Goal: Task Accomplishment & Management: Manage account settings

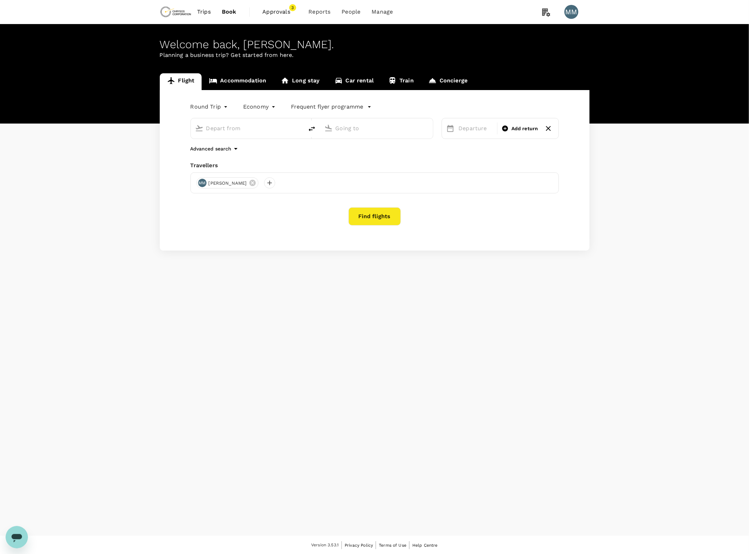
type input "roundtrip"
type input "Adelaide (ADL)"
type input "Melbourne (MEL)"
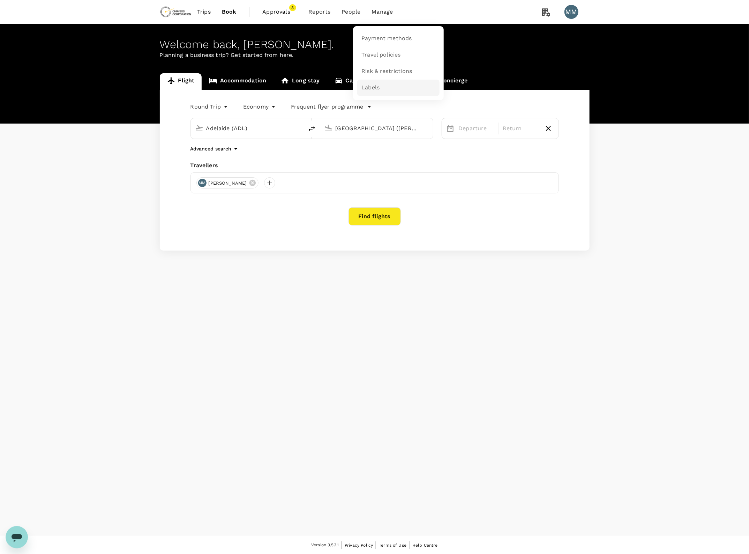
click at [378, 84] on span "Labels" at bounding box center [371, 88] width 18 height 8
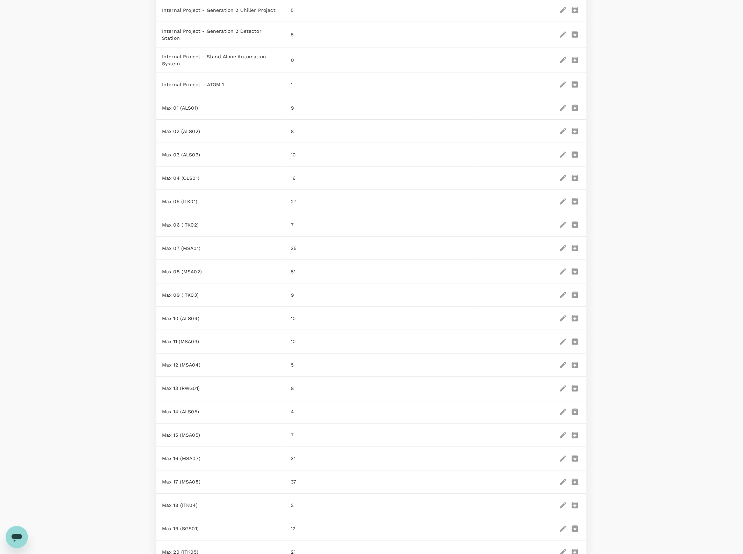
scroll to position [248, 0]
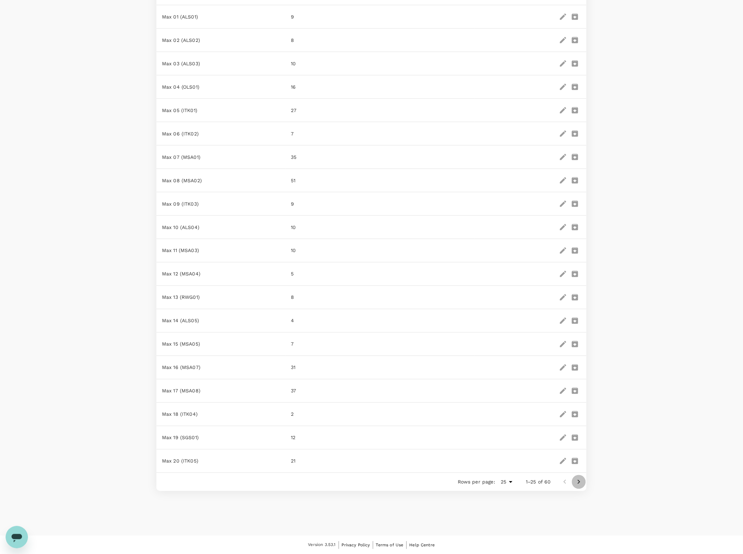
click at [580, 482] on icon "Go to next page" at bounding box center [579, 482] width 8 height 8
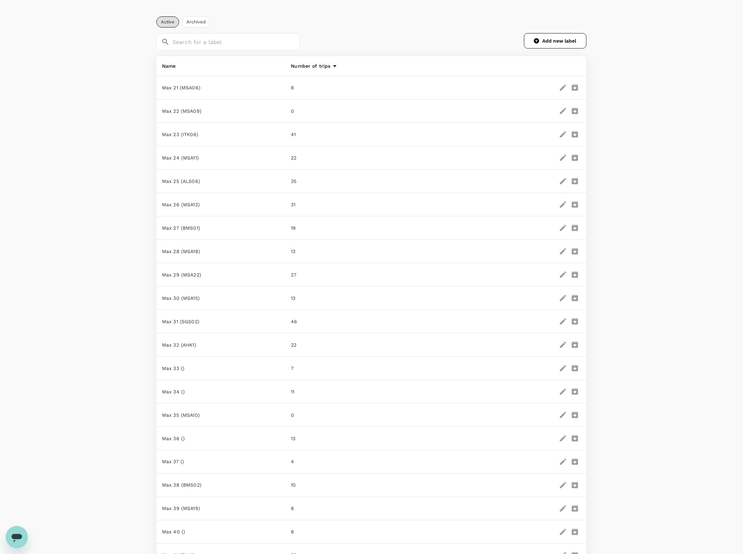
scroll to position [0, 0]
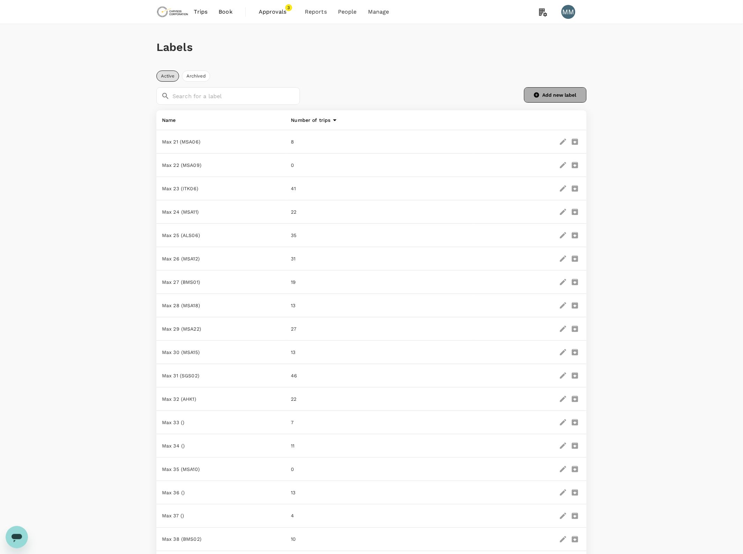
click at [542, 97] on button "Add new label" at bounding box center [555, 94] width 62 height 15
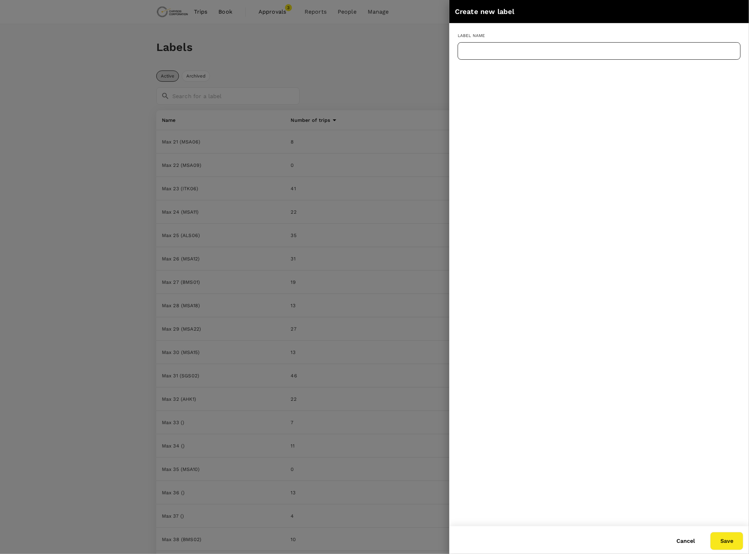
click at [502, 48] on input "text" at bounding box center [599, 50] width 283 height 17
type input "Max 57"
click at [726, 538] on button "Save" at bounding box center [727, 541] width 33 height 18
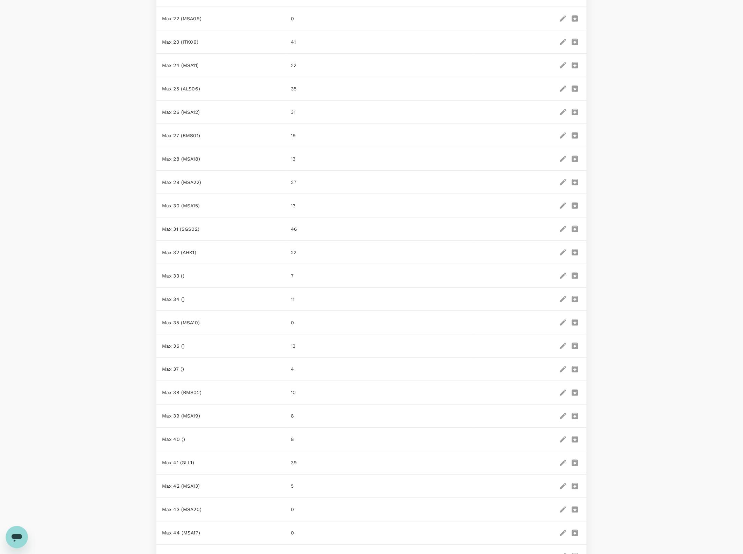
scroll to position [244, 0]
click at [580, 482] on icon "Go to next page" at bounding box center [579, 481] width 2 height 4
click at [579, 483] on icon "Go to next page" at bounding box center [579, 481] width 2 height 4
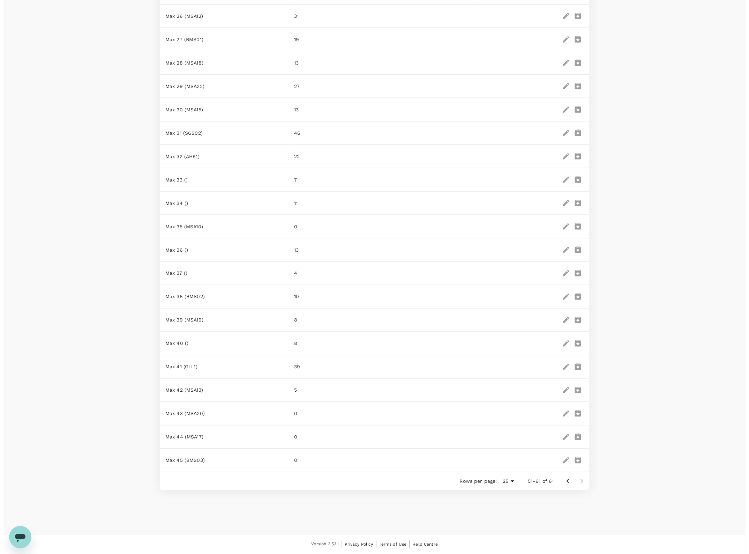
scroll to position [0, 0]
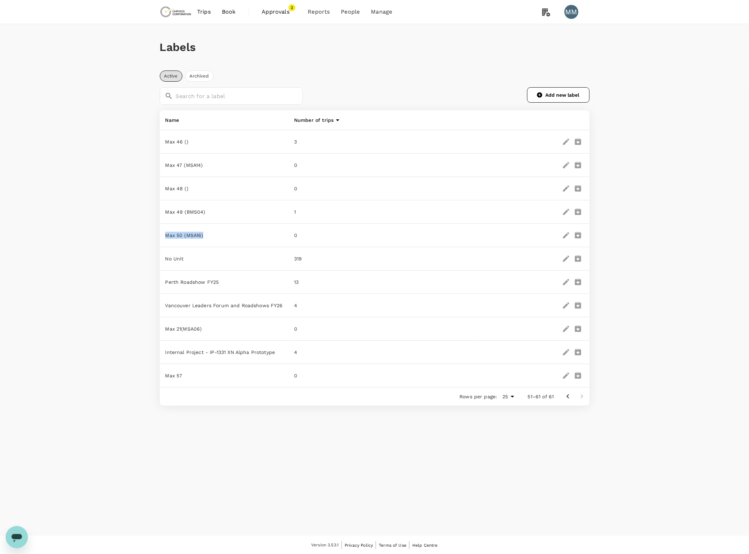
drag, startPoint x: 205, startPoint y: 235, endPoint x: 166, endPoint y: 234, distance: 39.1
click at [166, 234] on p "Max 50 (MSA16)" at bounding box center [224, 235] width 118 height 7
copy p "Max 50 (MSA16)"
click at [184, 235] on p "Max 50 (MSA16)" at bounding box center [224, 235] width 118 height 7
click at [562, 379] on icon "edit" at bounding box center [566, 375] width 8 height 8
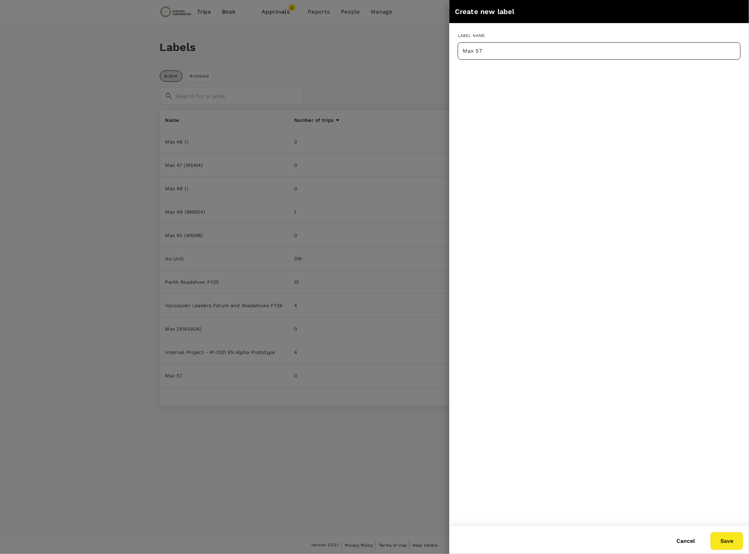
click at [548, 48] on input "Max 57" at bounding box center [599, 50] width 283 height 17
paste input "SGS 05"
click at [501, 52] on input "Max 57 (SGS 05)" at bounding box center [599, 50] width 283 height 17
type input "Max 57 (SGS05)"
click at [730, 537] on button "Save" at bounding box center [727, 541] width 33 height 18
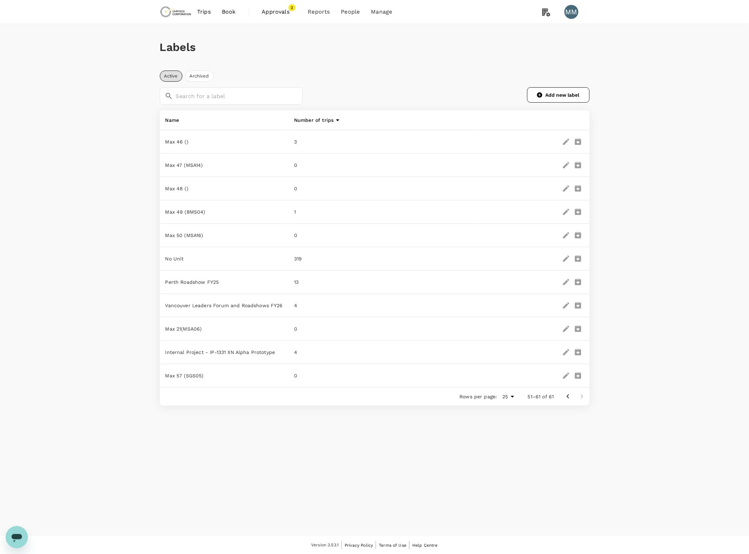
click at [407, 449] on div "Labels Active Archived ​ ​ Add new label Name Number of trips Max 46 () 3 Max 4…" at bounding box center [374, 280] width 749 height 512
drag, startPoint x: 208, startPoint y: 470, endPoint x: 197, endPoint y: 494, distance: 26.1
click at [208, 470] on div "Labels Active Archived ​ ​ Add new label Name Number of trips Max 46 () 3 Max 4…" at bounding box center [374, 280] width 749 height 512
drag, startPoint x: 538, startPoint y: 445, endPoint x: 532, endPoint y: 440, distance: 7.7
click at [538, 445] on div "Labels Active Archived ​ ​ Add new label Name Number of trips Max 46 () 3 Max 4…" at bounding box center [374, 280] width 749 height 512
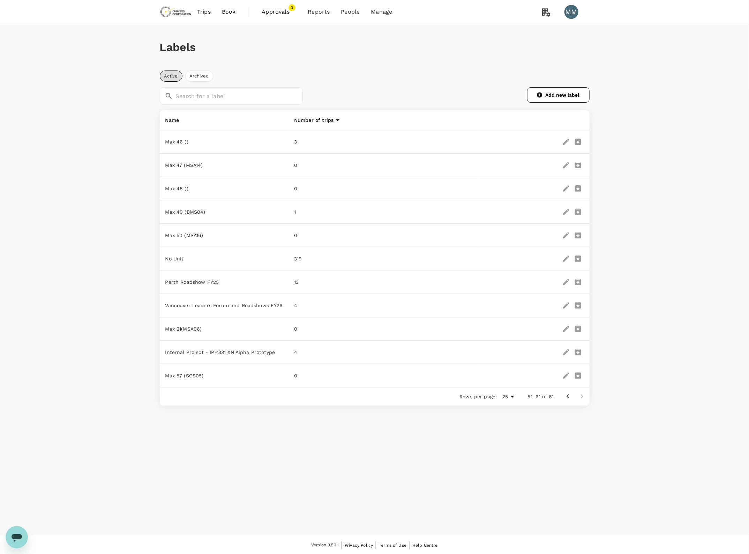
click at [637, 409] on div "Labels Active Archived ​ ​ Add new label Name Number of trips Max 46 () 3 Max 4…" at bounding box center [374, 280] width 749 height 512
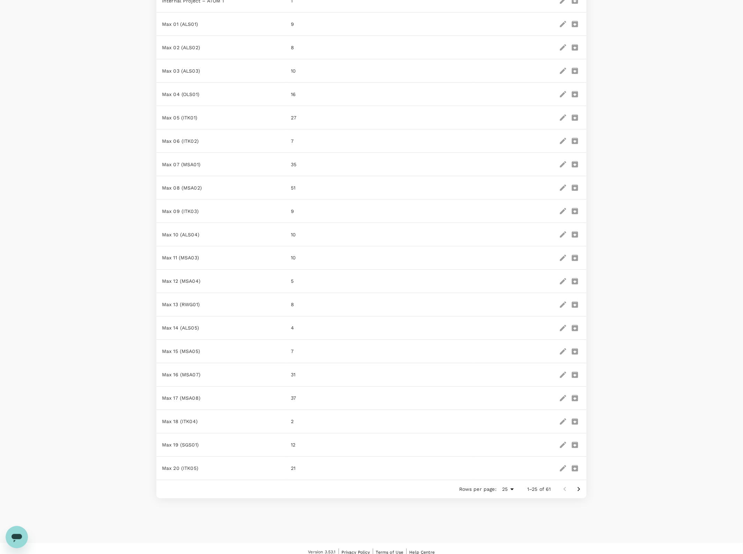
scroll to position [248, 0]
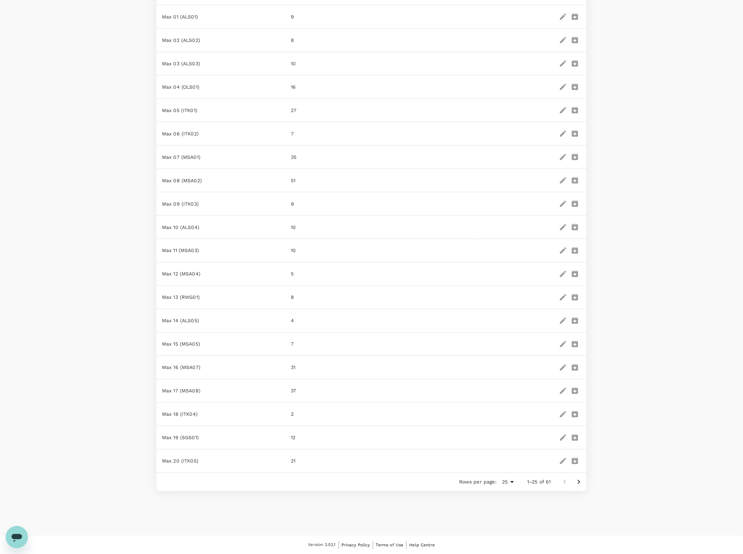
click at [577, 482] on icon "Go to next page" at bounding box center [579, 482] width 8 height 8
click at [577, 482] on icon "Go to next page" at bounding box center [579, 481] width 8 height 8
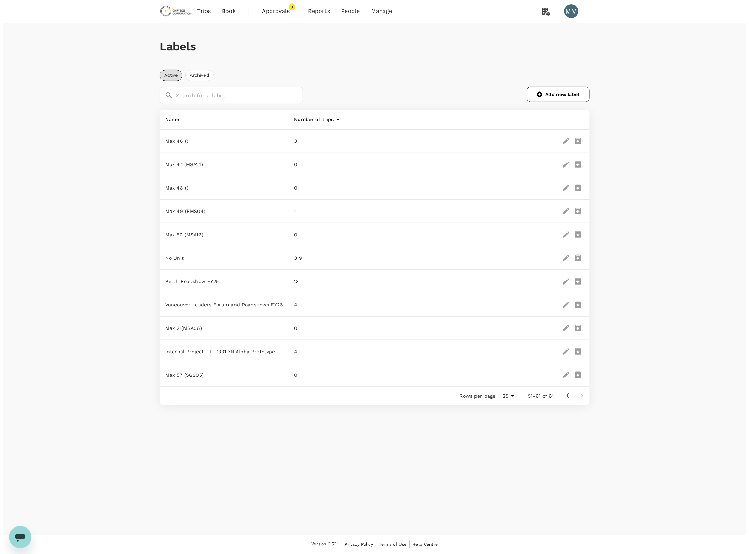
scroll to position [0, 0]
click at [682, 345] on div "Labels Active Archived ​ ​ Add new label Name Number of trips Max 46 () 3 Max 4…" at bounding box center [374, 215] width 749 height 382
click at [634, 40] on div "Labels Active Archived ​ ​ Add new label Name Number of trips Max 46 () 3 Max 4…" at bounding box center [374, 215] width 749 height 382
